Goal: Task Accomplishment & Management: Complete application form

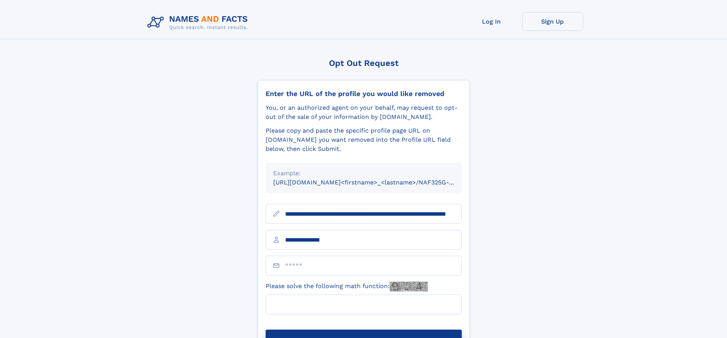
type input "**********"
type input "*"
click at [363, 330] on button "Submit Opt Out Request" at bounding box center [363, 342] width 196 height 24
